Goal: Information Seeking & Learning: Learn about a topic

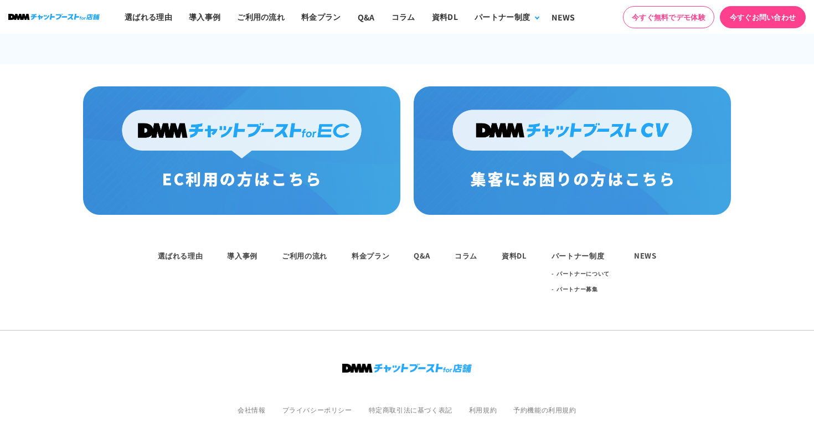
scroll to position [2213, 0]
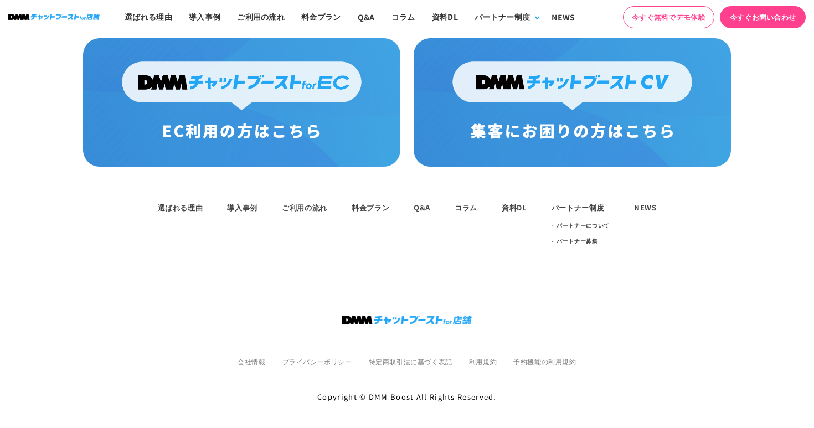
click at [589, 234] on link "パートナー募集" at bounding box center [578, 241] width 42 height 16
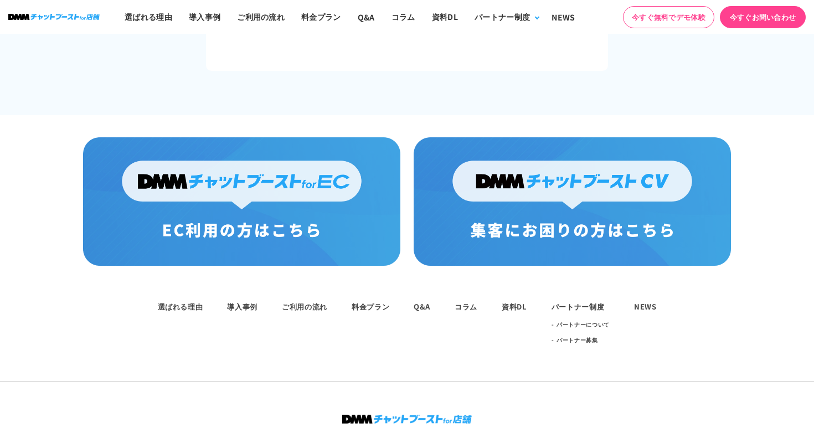
scroll to position [2213, 0]
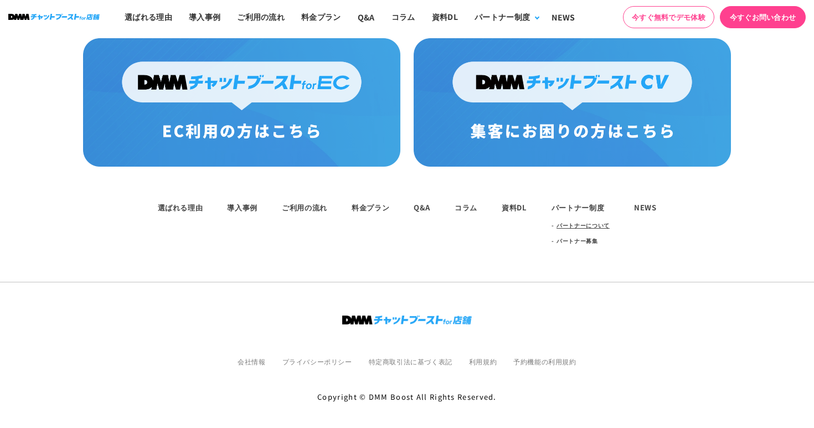
click at [568, 218] on link "パートナーについて" at bounding box center [583, 226] width 53 height 16
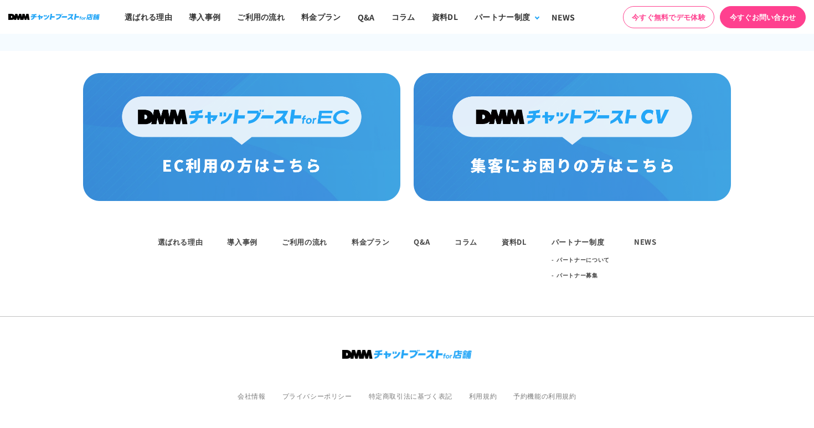
scroll to position [838, 0]
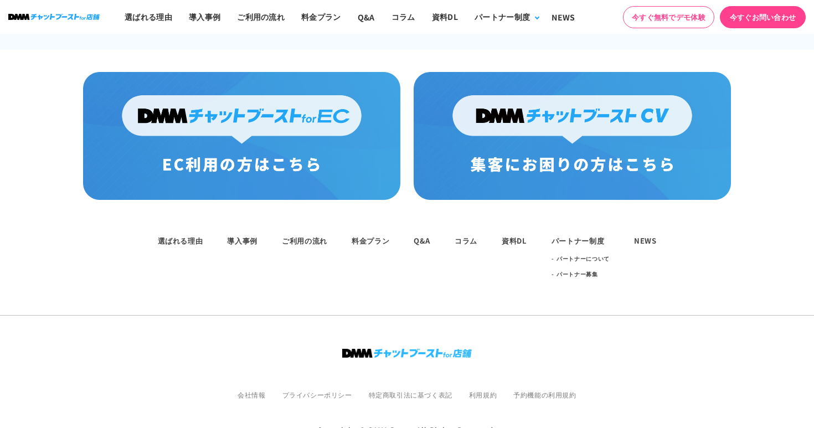
click at [399, 349] on img at bounding box center [407, 353] width 130 height 9
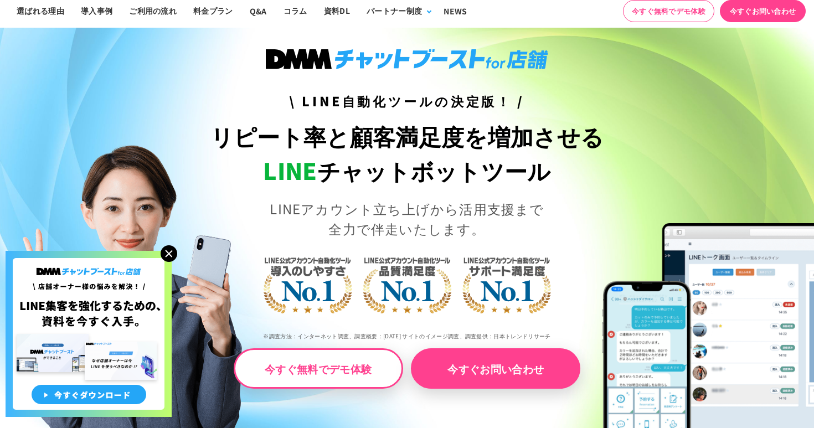
scroll to position [39, 0]
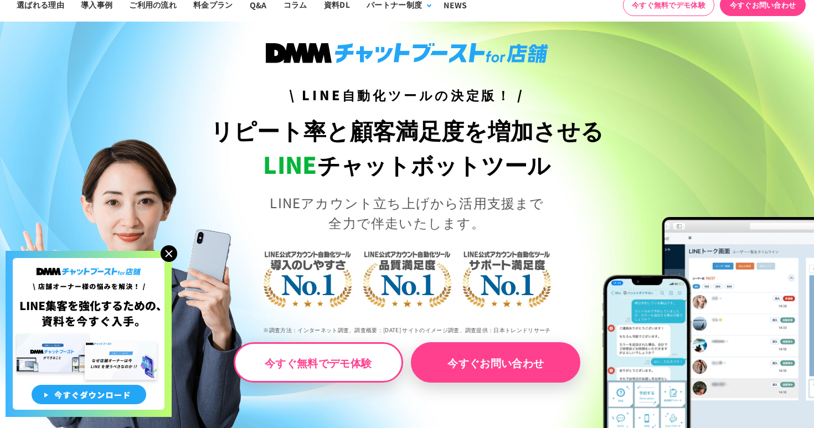
click at [171, 259] on img at bounding box center [169, 253] width 17 height 17
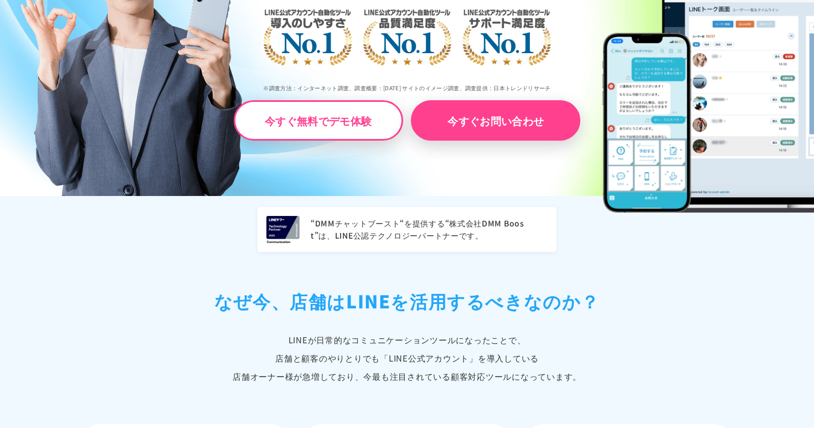
scroll to position [309, 0]
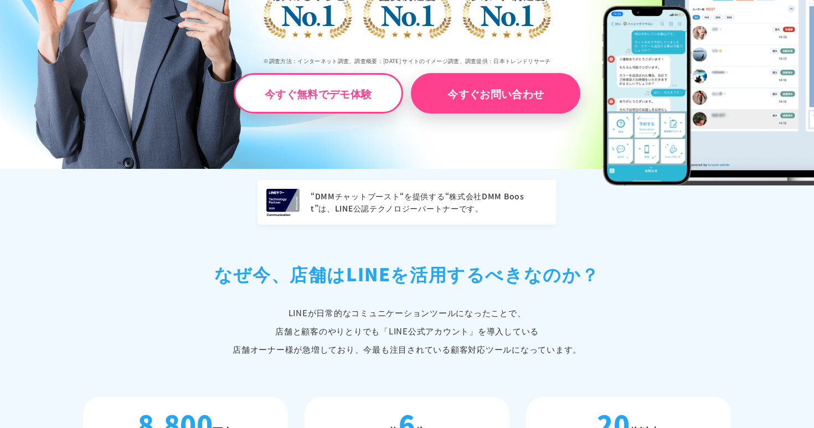
click at [434, 191] on p "“DMMチャットブースト“を提供する“株式会社DMM Boost”は、LINE公認テクノロジーパートナーです。" at bounding box center [429, 203] width 237 height 24
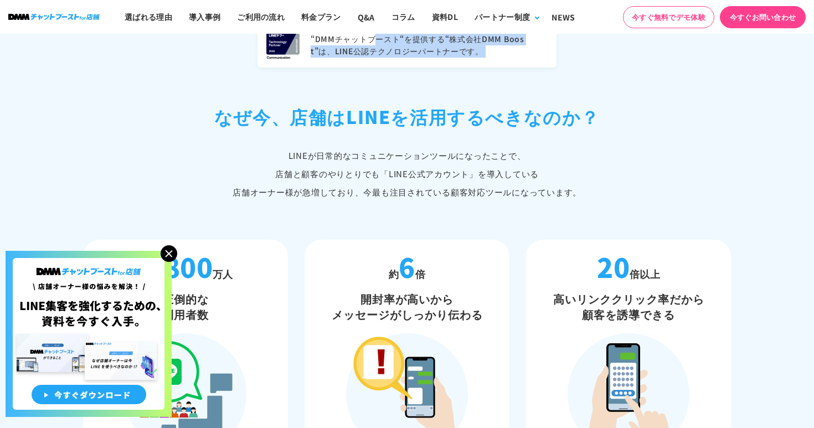
scroll to position [593, 0]
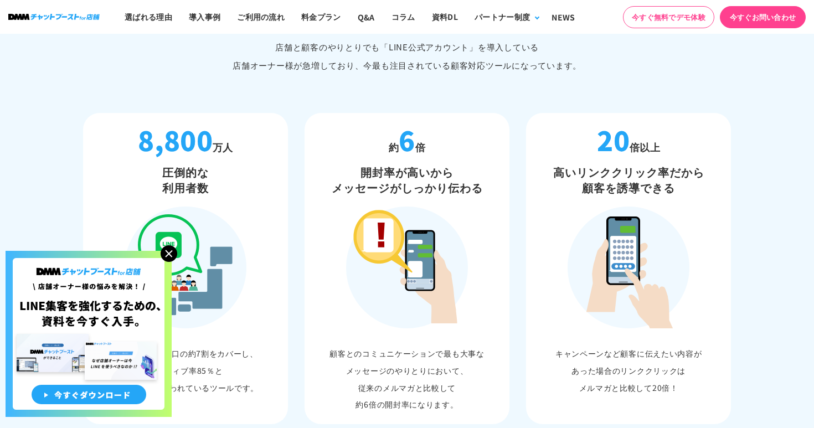
click at [168, 255] on img at bounding box center [169, 253] width 17 height 17
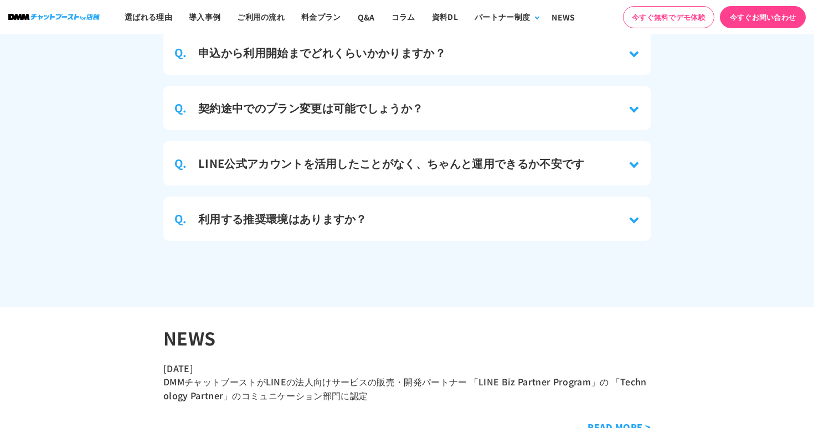
scroll to position [5006, 0]
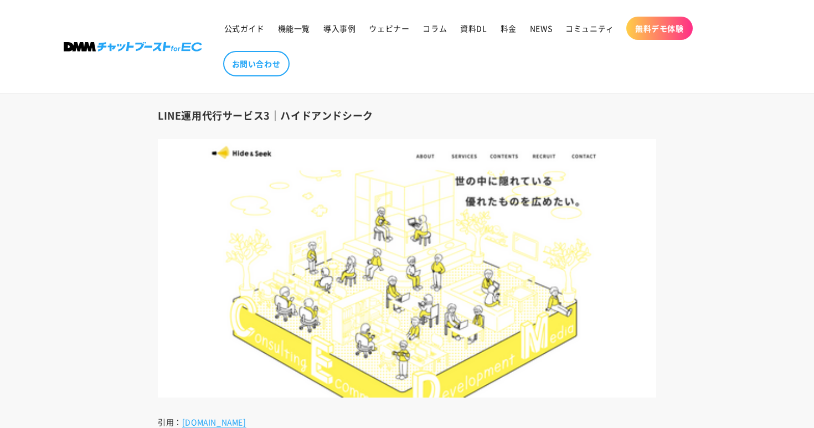
scroll to position [3298, 0]
